Goal: Transaction & Acquisition: Register for event/course

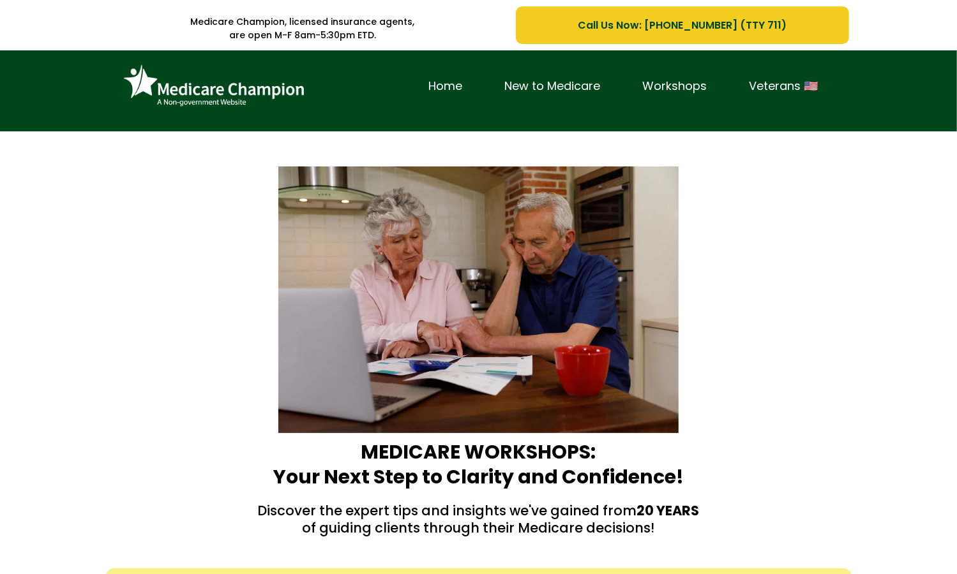
click at [94, 97] on div "Home New to Medicare Workshops Veterans 🇺🇸" at bounding box center [478, 90] width 957 height 81
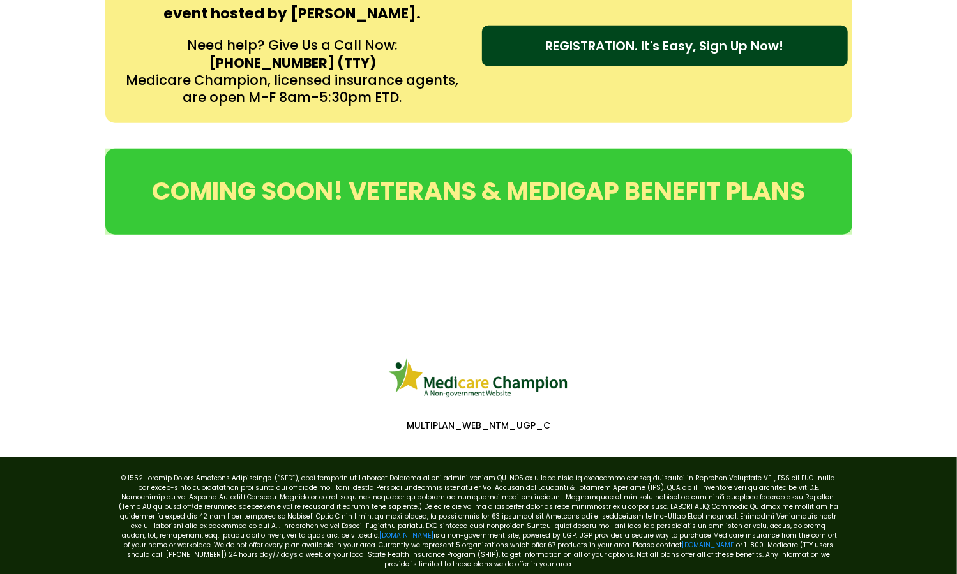
scroll to position [668, 0]
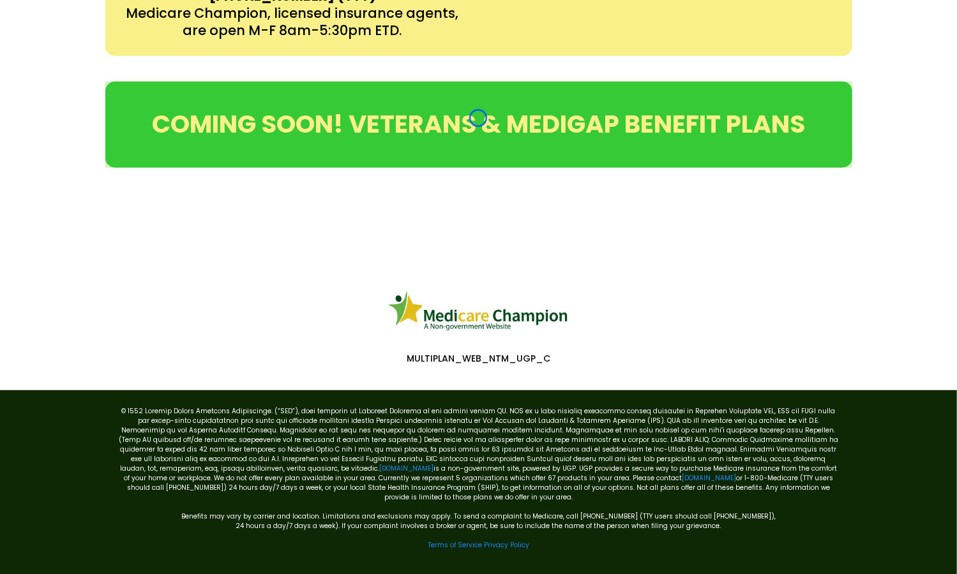
click at [94, 97] on div "COMING SOON! VETERANS & MEDIGAP BENEFIT PLANS" at bounding box center [478, 125] width 957 height 112
click at [100, 94] on div "COMING SOON! VETERANS & MEDIGAP BENEFIT PLANS" at bounding box center [478, 125] width 957 height 112
click at [126, 70] on div "COMING SOON! VETERANS & MEDIGAP BENEFIT PLANS" at bounding box center [478, 125] width 957 height 112
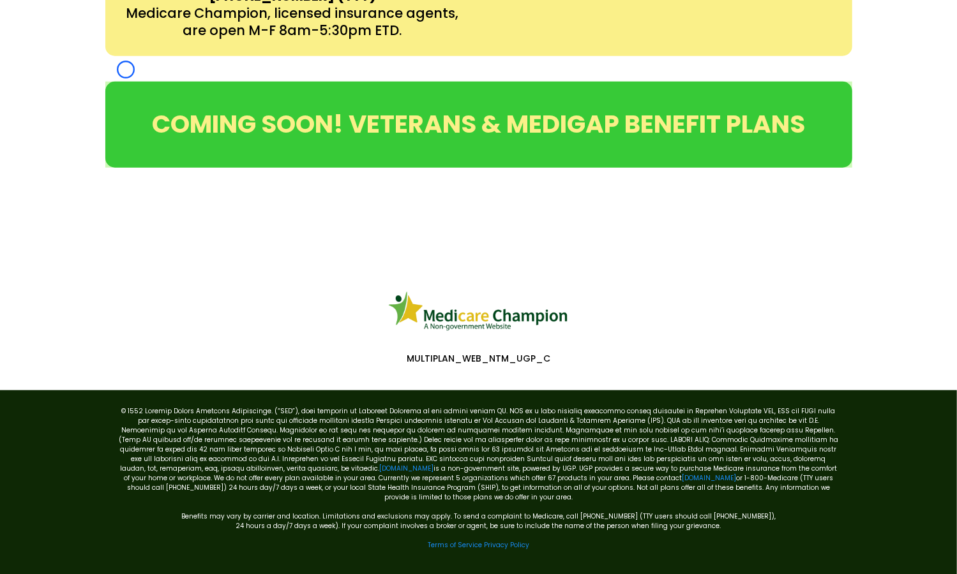
scroll to position [0, 0]
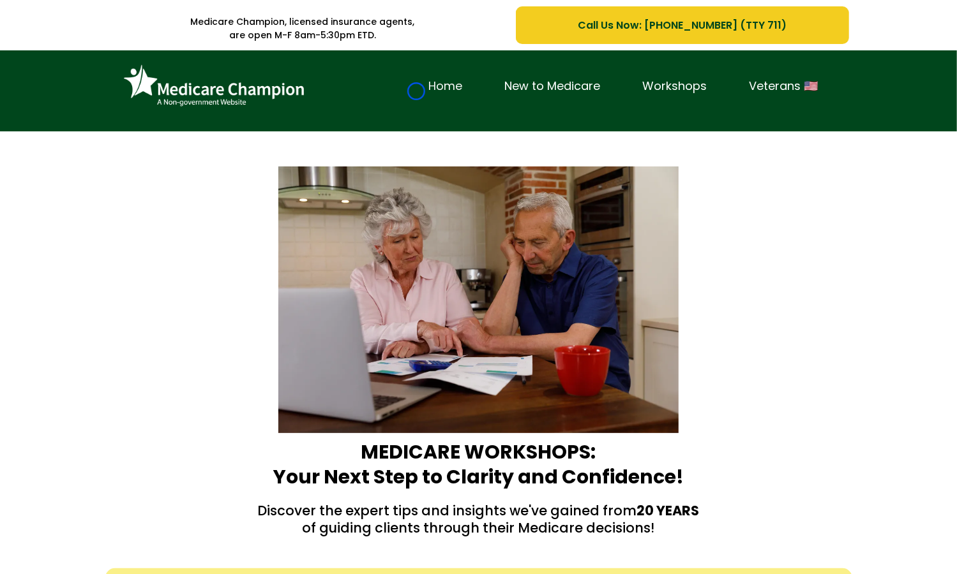
click at [416, 91] on link "Home" at bounding box center [446, 87] width 76 height 20
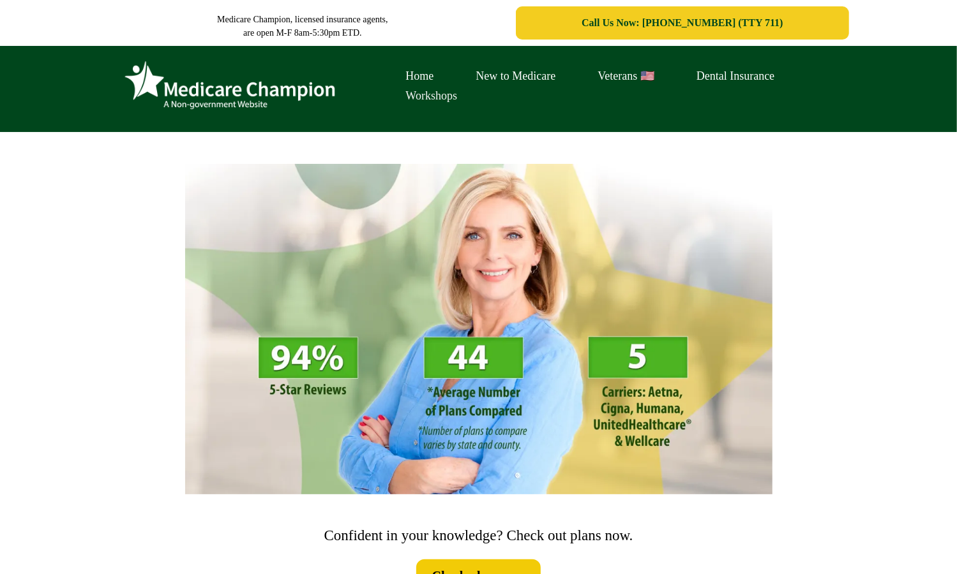
click at [416, 91] on link "Workshops" at bounding box center [432, 96] width 94 height 20
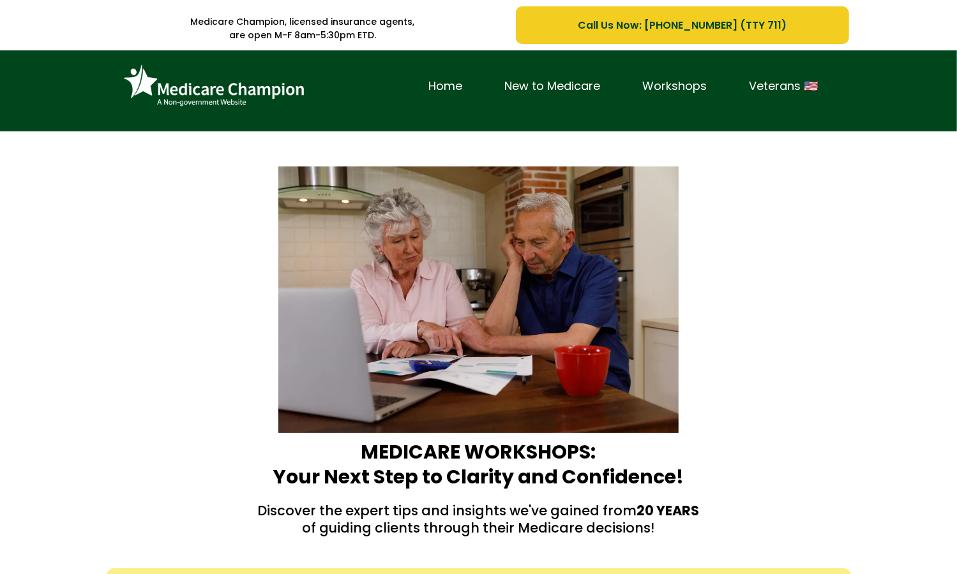
click at [68, 91] on div "Home New to Medicare Workshops Veterans 🇺🇸" at bounding box center [478, 90] width 957 height 81
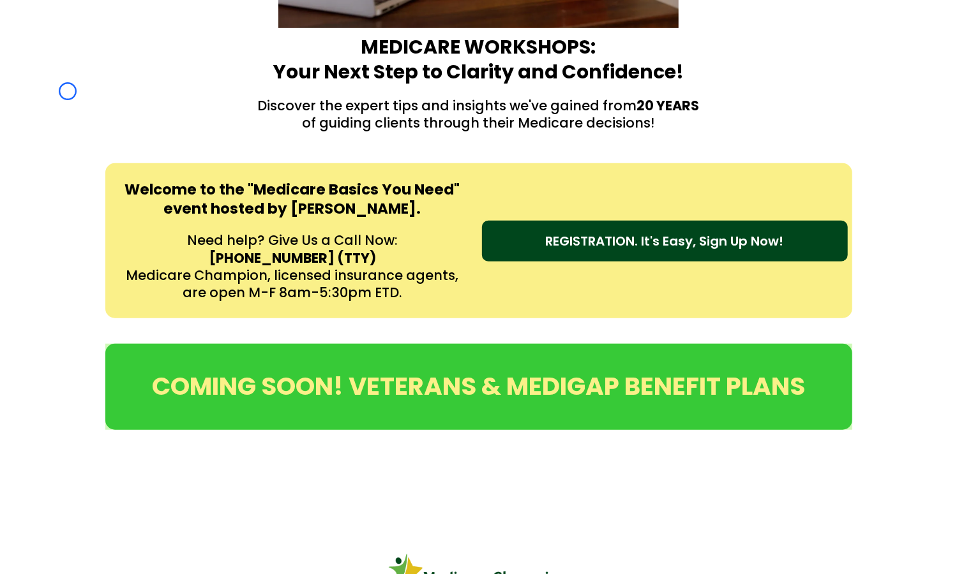
scroll to position [491, 0]
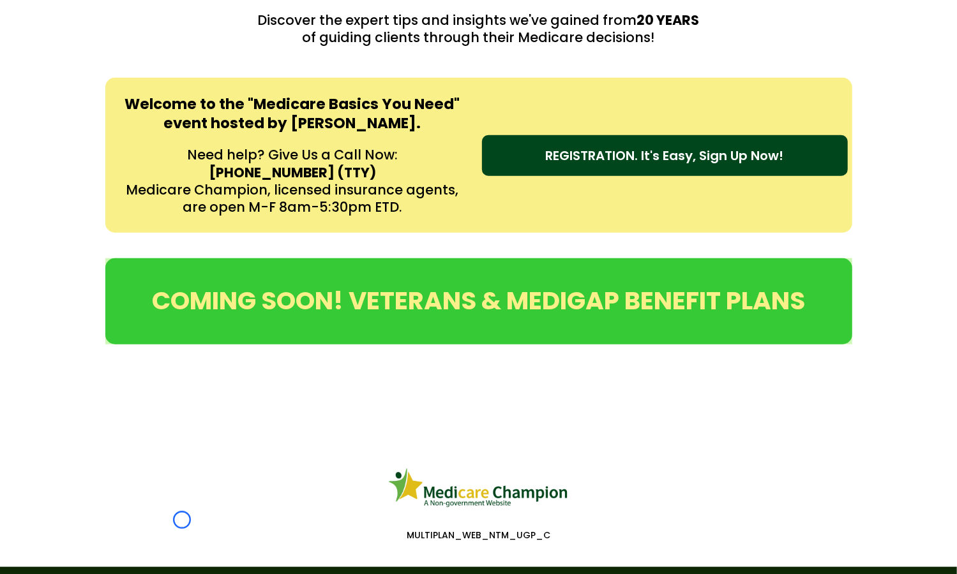
click at [68, 91] on div "Welcome to the "Medicare Basics You Need" event hosted by [PERSON_NAME]. Need h…" at bounding box center [478, 155] width 957 height 181
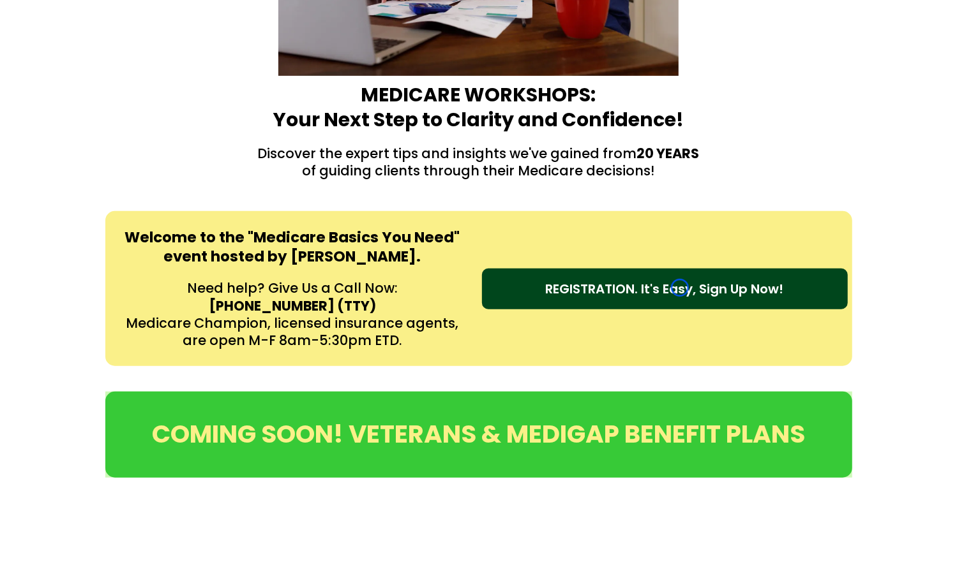
click at [680, 288] on span "REGISTRATION. It's Easy, Sign Up Now!" at bounding box center [665, 289] width 238 height 19
